Goal: Task Accomplishment & Management: Use online tool/utility

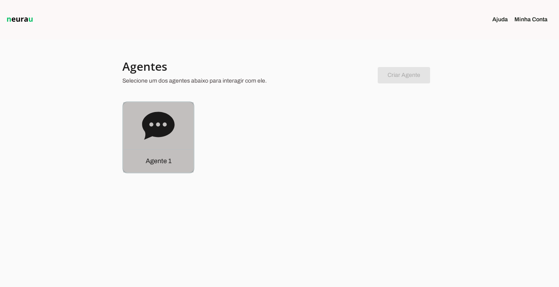
click at [162, 165] on p "Agente 1" at bounding box center [159, 161] width 26 height 10
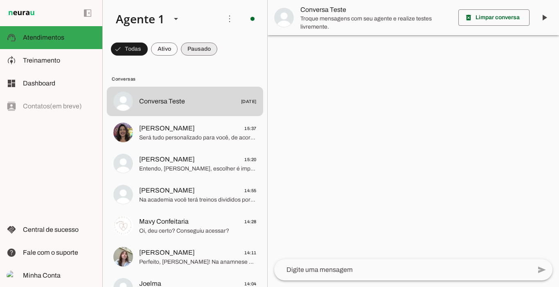
click at [186, 45] on span at bounding box center [199, 49] width 36 height 20
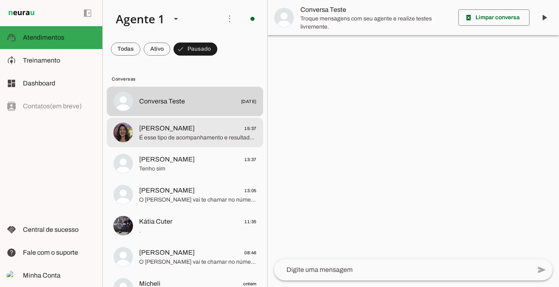
click at [178, 132] on span "[PERSON_NAME]" at bounding box center [167, 129] width 56 height 10
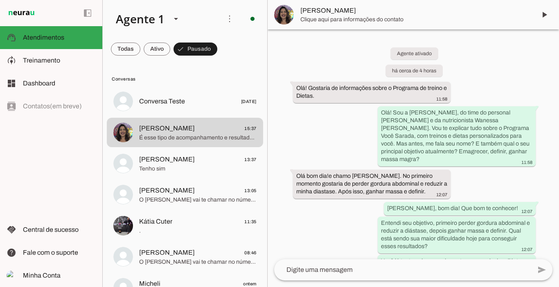
scroll to position [964, 0]
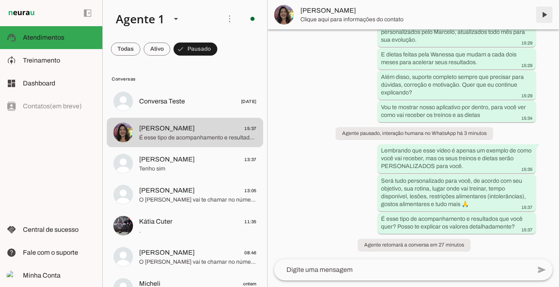
click at [543, 13] on span at bounding box center [544, 15] width 20 height 20
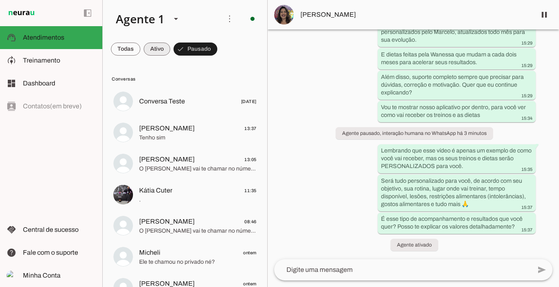
click at [149, 43] on span at bounding box center [157, 49] width 27 height 20
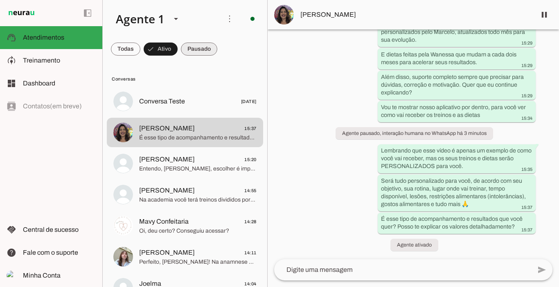
click at [192, 46] on span at bounding box center [199, 49] width 36 height 20
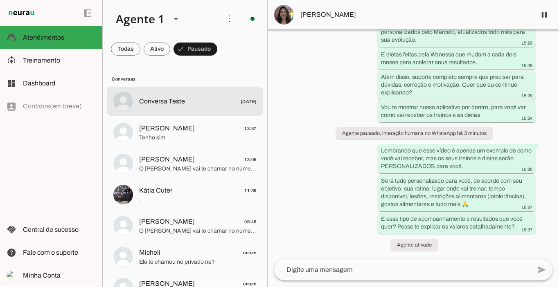
click at [159, 101] on span "Conversa Teste" at bounding box center [162, 102] width 46 height 10
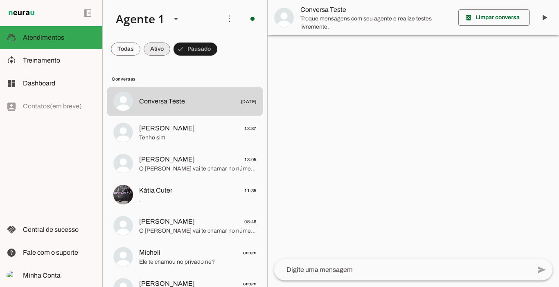
click at [158, 46] on span at bounding box center [157, 49] width 27 height 20
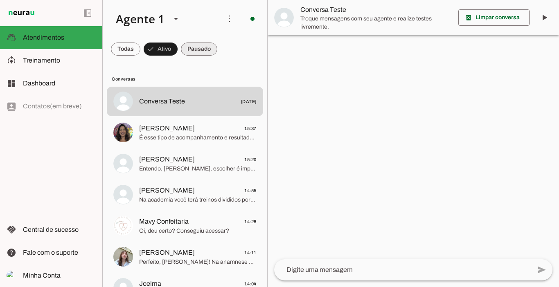
click at [204, 50] on span at bounding box center [199, 49] width 36 height 20
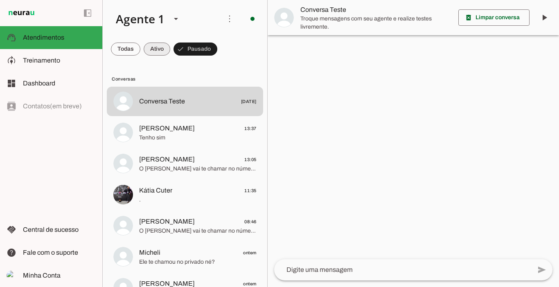
click at [149, 51] on span at bounding box center [157, 49] width 27 height 20
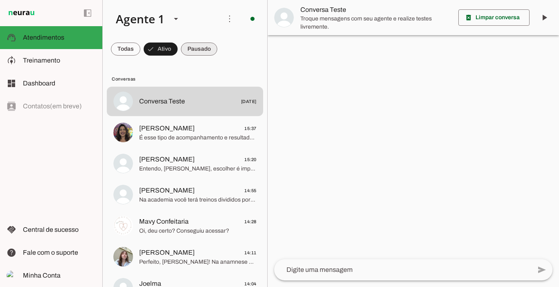
click at [192, 51] on span at bounding box center [199, 49] width 36 height 20
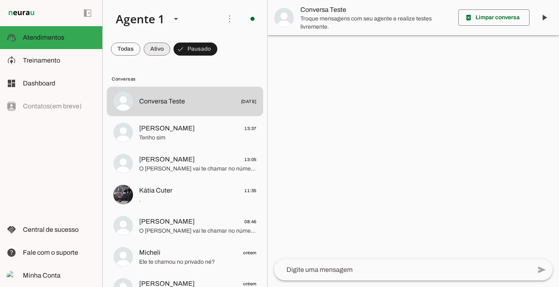
click at [164, 47] on span at bounding box center [157, 49] width 27 height 20
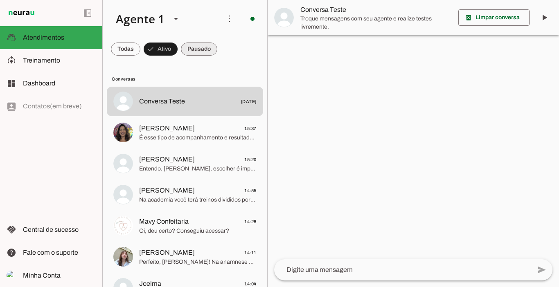
click at [197, 47] on span at bounding box center [199, 49] width 36 height 20
